Goal: Task Accomplishment & Management: Manage account settings

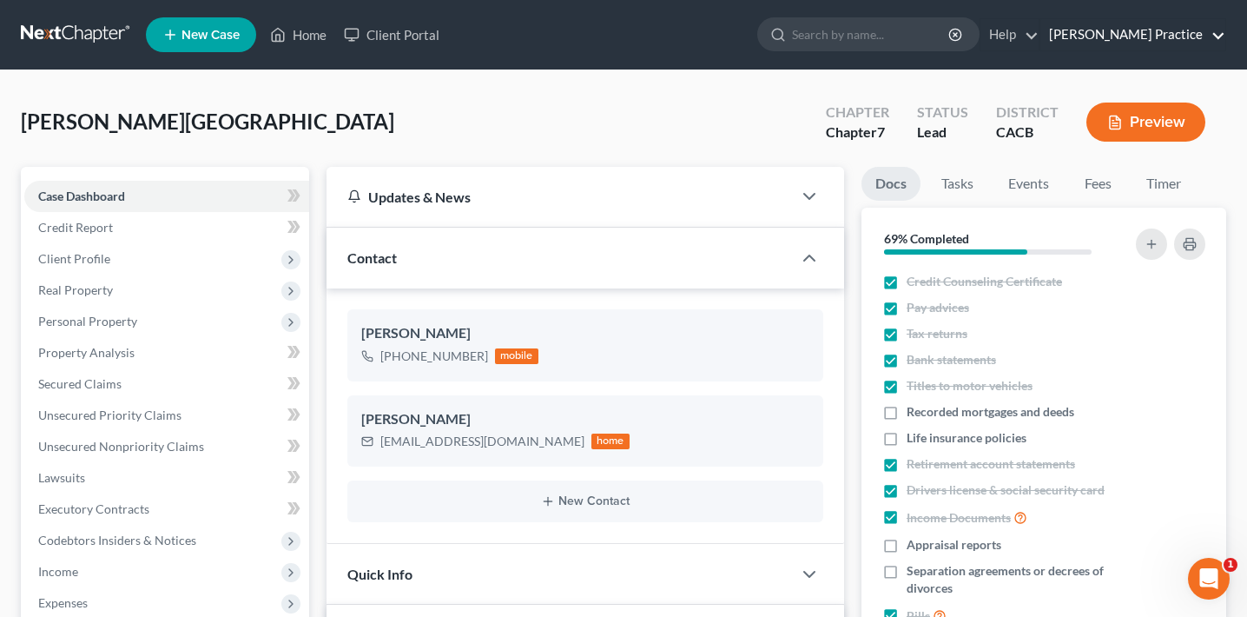
scroll to position [264, 0]
click at [1170, 38] on link "[PERSON_NAME] Practice" at bounding box center [1132, 34] width 185 height 31
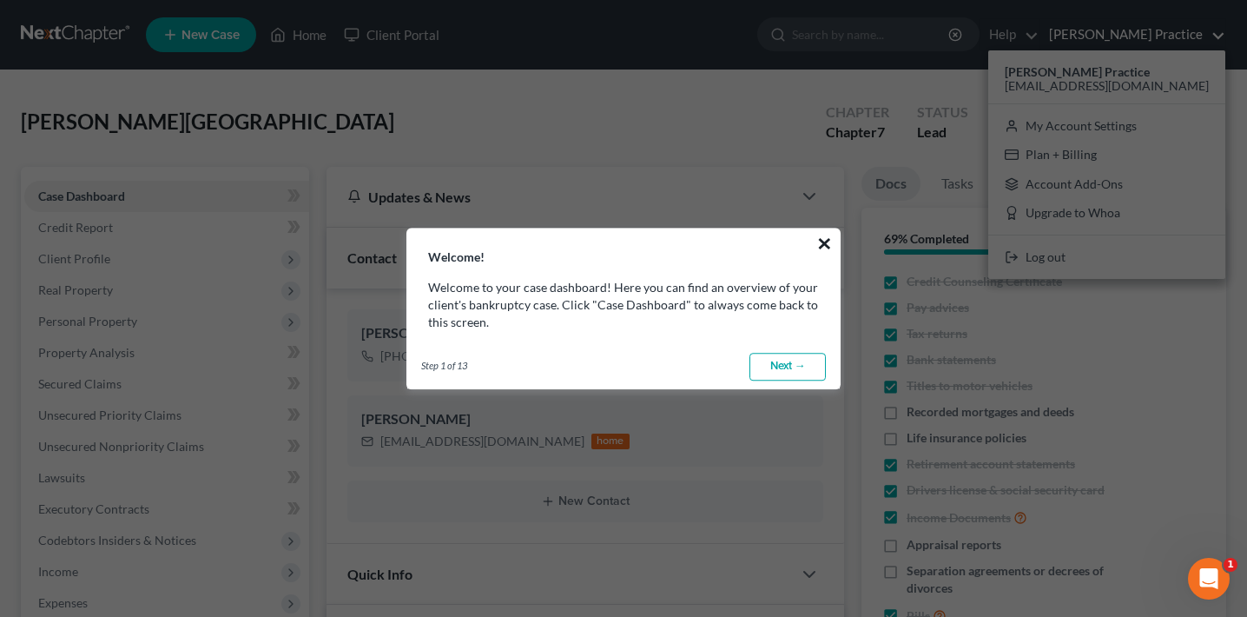
click at [827, 247] on button "×" at bounding box center [824, 243] width 17 height 28
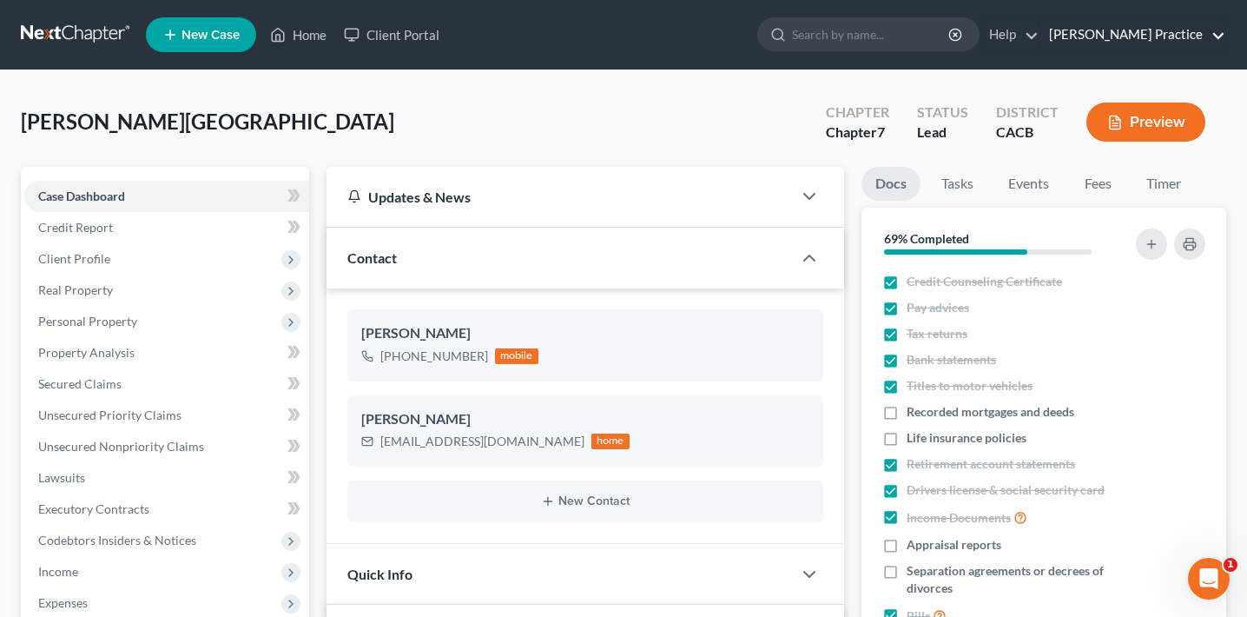
click at [1147, 36] on link "[PERSON_NAME] Practice" at bounding box center [1132, 34] width 185 height 31
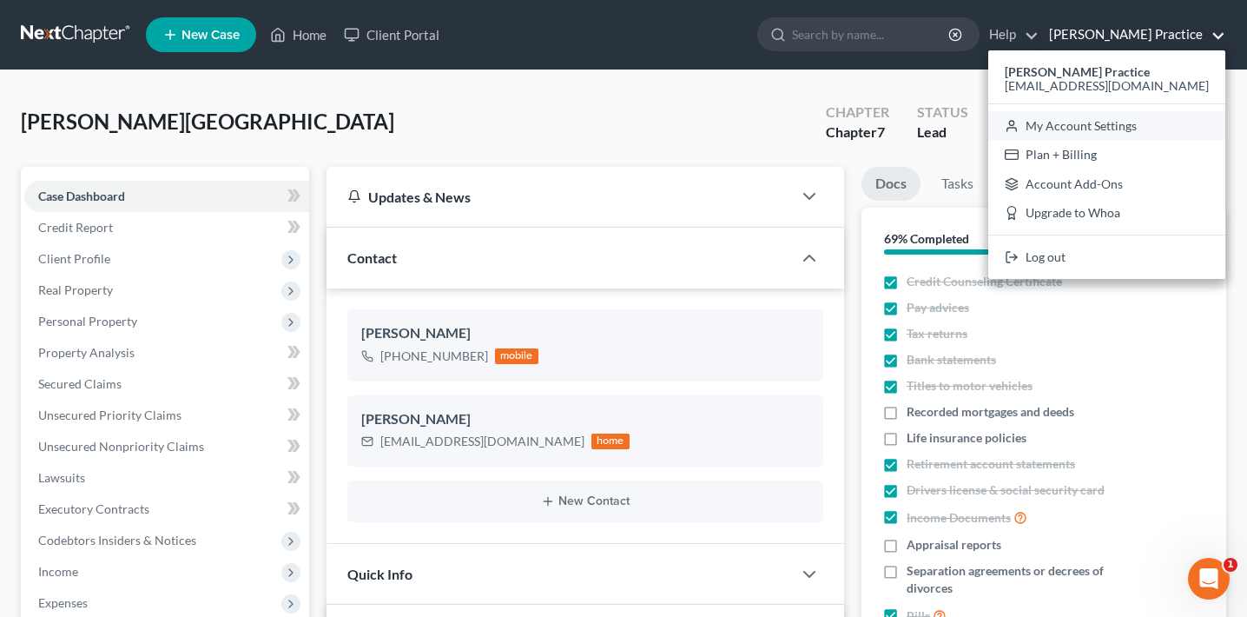
click at [1138, 118] on link "My Account Settings" at bounding box center [1106, 126] width 237 height 30
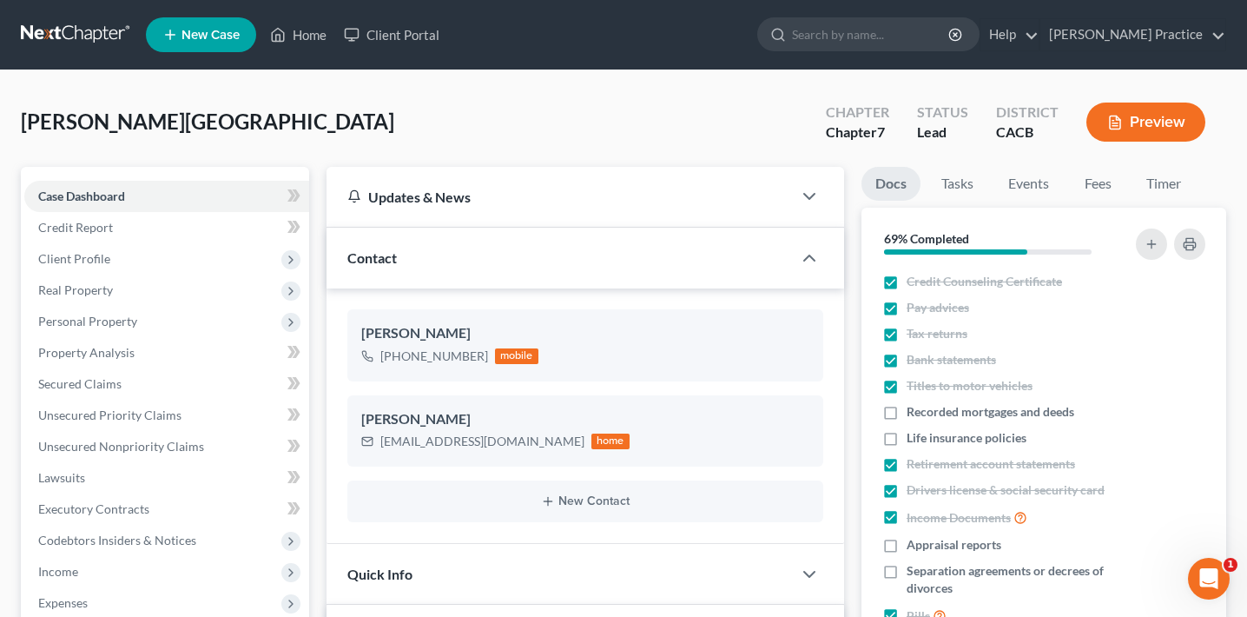
select select "29"
select select "4"
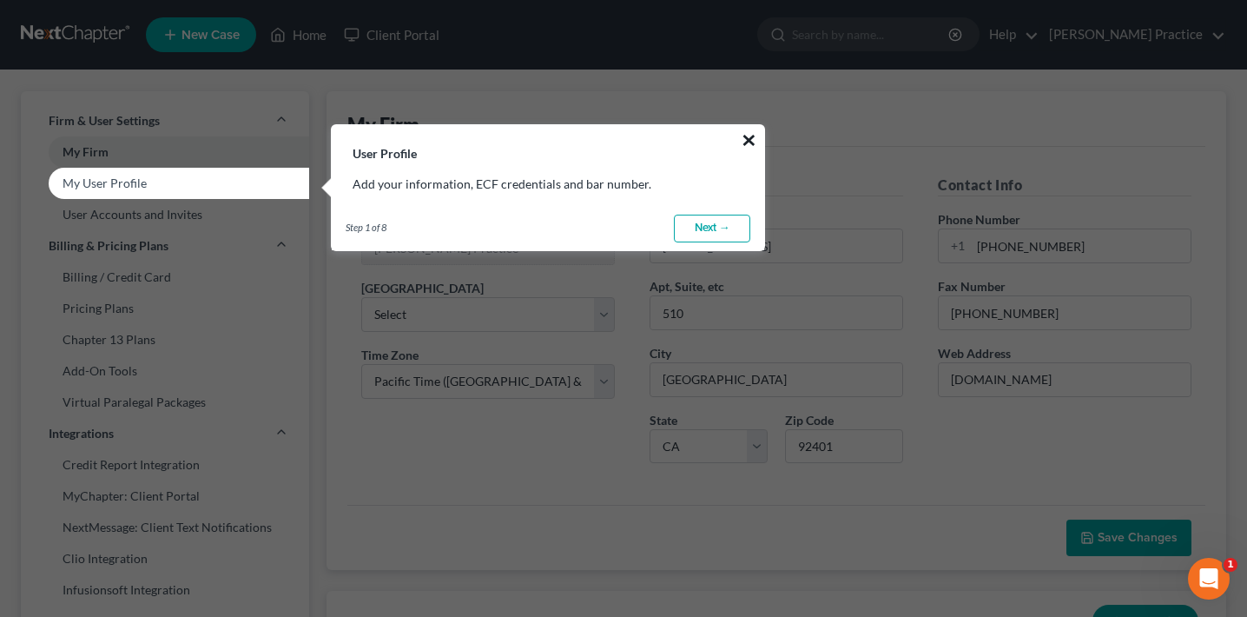
click at [756, 138] on button "×" at bounding box center [749, 140] width 17 height 28
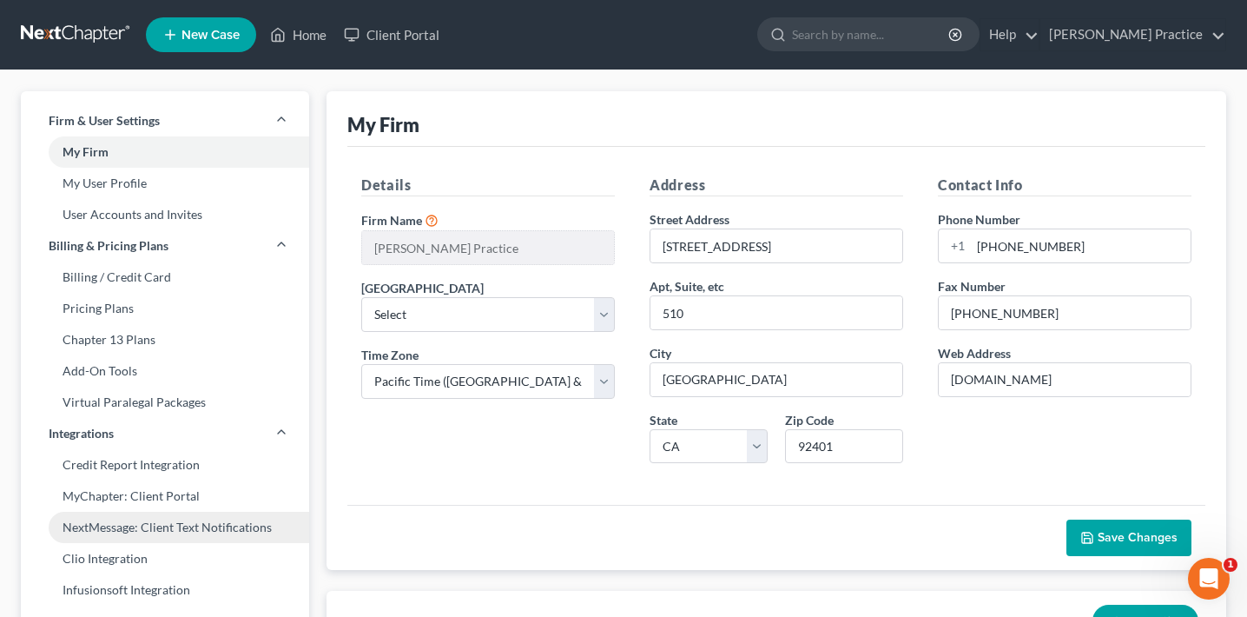
click at [216, 528] on link "NextMessage: Client Text Notifications" at bounding box center [165, 527] width 288 height 31
